Goal: Task Accomplishment & Management: Manage account settings

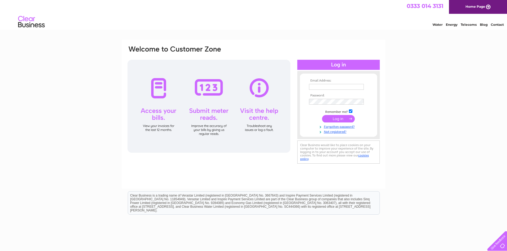
type input "roycs323@yahoo.co.uk"
click at [403, 145] on div "Email Address: roycs323@yahoo.co.uk Password:" at bounding box center [253, 160] width 507 height 240
click at [347, 119] on input "submit" at bounding box center [338, 118] width 33 height 7
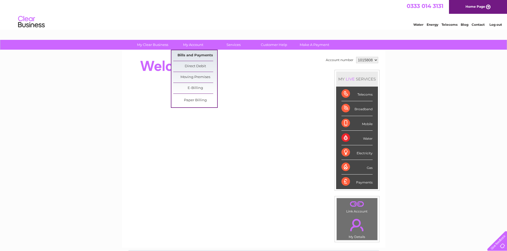
click at [192, 56] on link "Bills and Payments" at bounding box center [195, 55] width 44 height 11
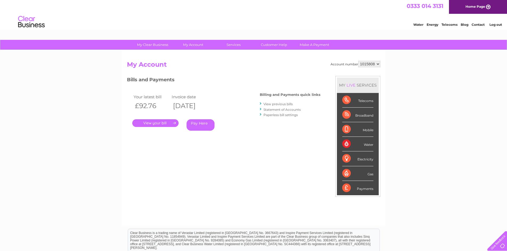
click at [161, 125] on link "." at bounding box center [155, 123] width 46 height 8
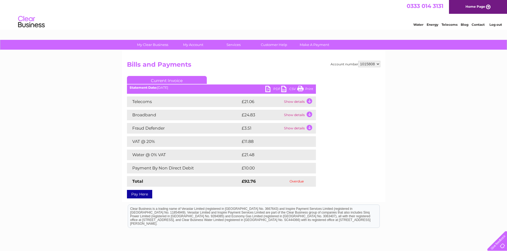
click at [141, 195] on link "Pay Here" at bounding box center [139, 194] width 25 height 9
click at [268, 89] on link "PDF" at bounding box center [273, 90] width 16 height 8
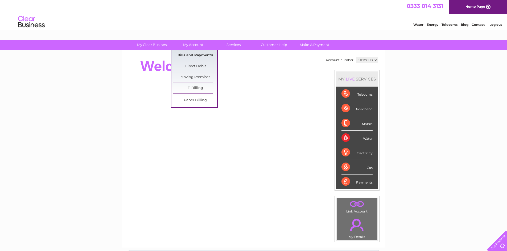
click at [192, 57] on link "Bills and Payments" at bounding box center [195, 55] width 44 height 11
click at [202, 57] on link "Bills and Payments" at bounding box center [195, 55] width 44 height 11
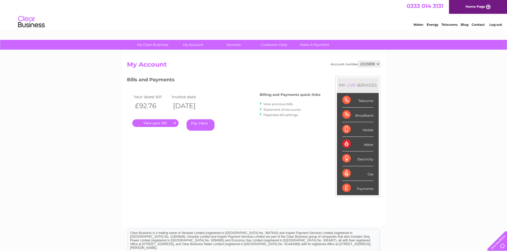
click at [161, 124] on link "." at bounding box center [155, 123] width 46 height 8
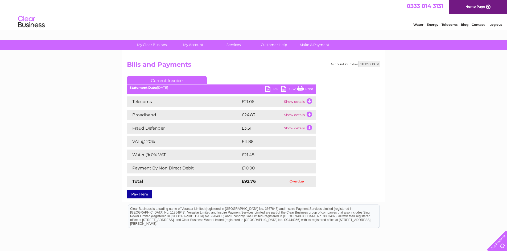
click at [302, 89] on link "Print" at bounding box center [305, 90] width 16 height 8
